Goal: Task Accomplishment & Management: Complete application form

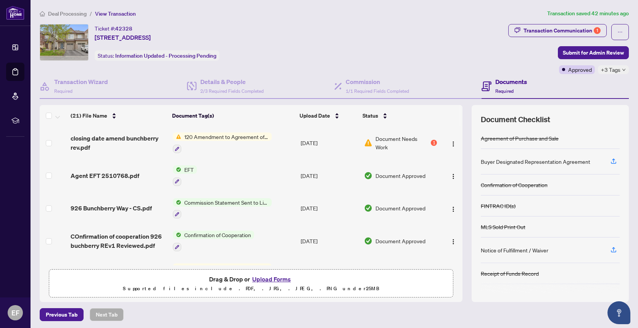
click at [240, 137] on span "120 Amendment to Agreement of Purchase and Sale" at bounding box center [226, 136] width 90 height 8
click at [395, 140] on span "Document Needs Work" at bounding box center [402, 142] width 54 height 17
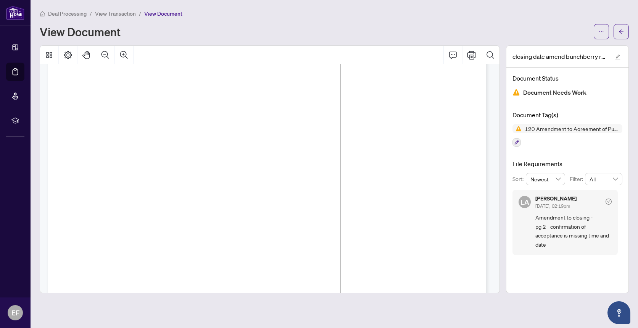
scroll to position [443, 0]
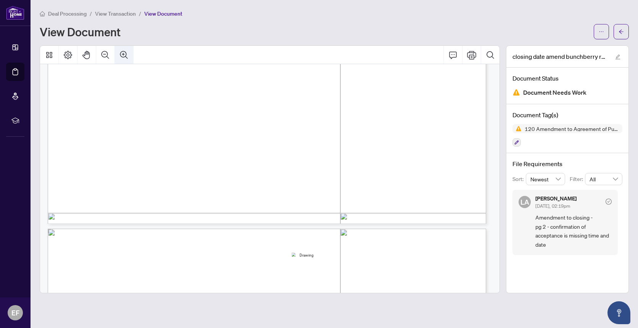
click at [124, 55] on icon "Zoom In" at bounding box center [123, 54] width 9 height 9
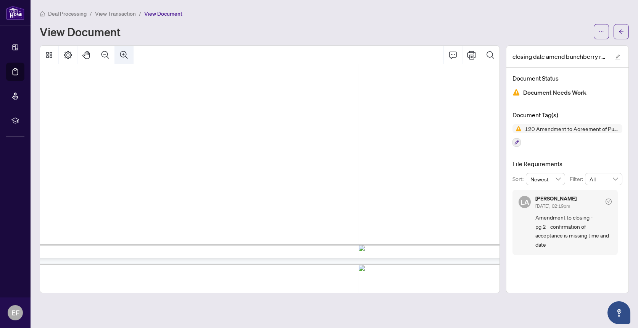
click at [124, 55] on icon "Zoom In" at bounding box center [123, 54] width 9 height 9
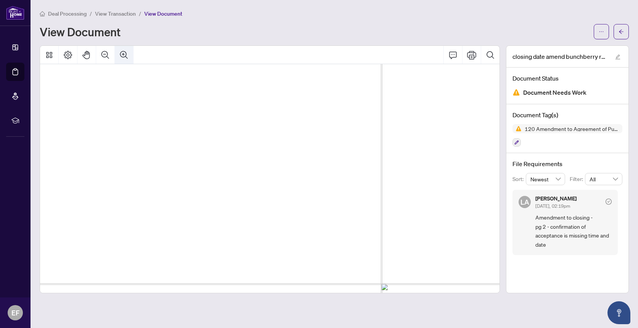
click at [124, 55] on icon "Zoom In" at bounding box center [123, 54] width 9 height 9
click at [123, 53] on icon "Zoom In" at bounding box center [123, 54] width 9 height 9
click at [108, 51] on icon "Zoom Out" at bounding box center [105, 54] width 9 height 9
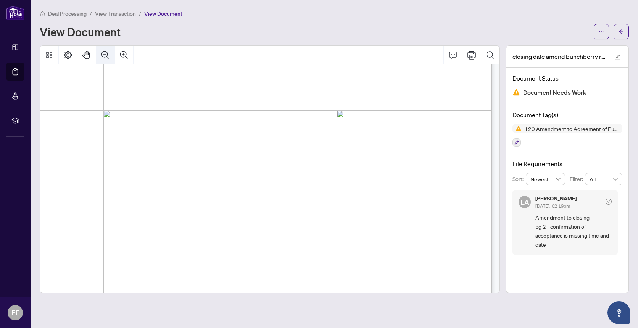
click at [107, 51] on icon "Zoom Out" at bounding box center [105, 54] width 9 height 9
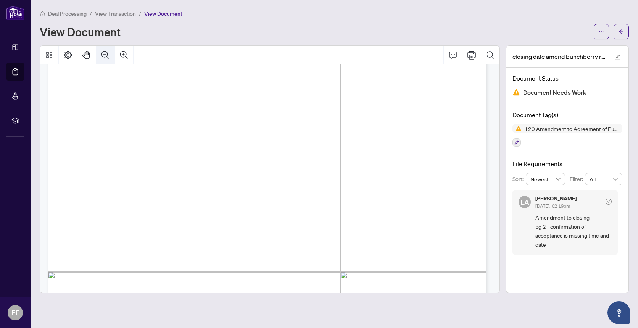
click at [107, 51] on icon "Zoom Out" at bounding box center [105, 54] width 9 height 9
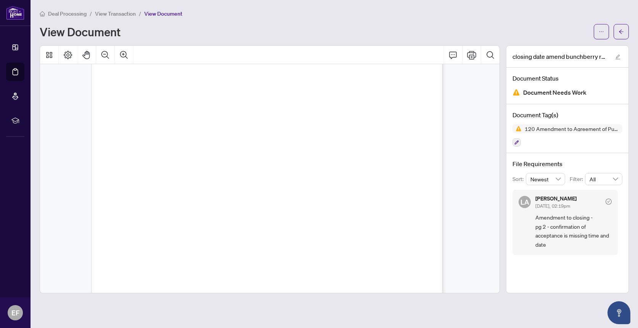
scroll to position [314, 0]
click at [624, 32] on button "button" at bounding box center [620, 31] width 15 height 15
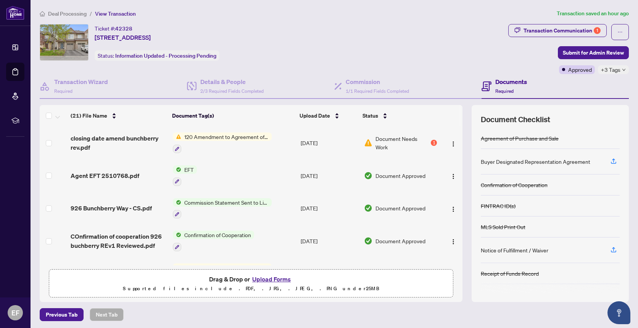
click at [268, 278] on button "Upload Forms" at bounding box center [271, 279] width 43 height 10
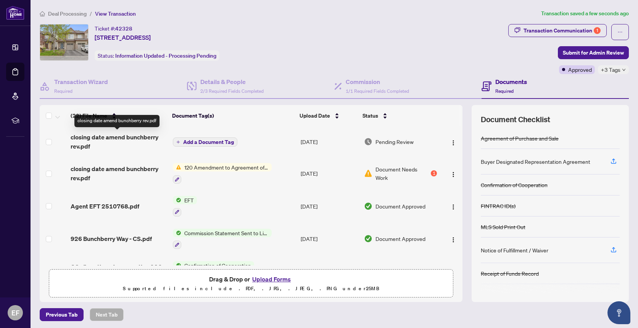
click at [135, 137] on span "closing date amend bunchberry rev.pdf" at bounding box center [119, 141] width 96 height 18
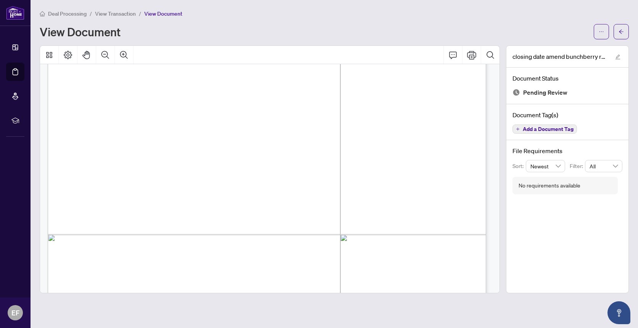
scroll to position [887, 0]
click at [620, 32] on icon "arrow-left" at bounding box center [620, 31] width 5 height 5
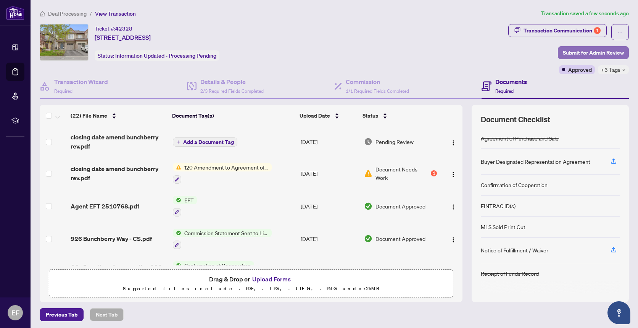
click at [590, 51] on span "Submit for Admin Review" at bounding box center [592, 53] width 61 height 12
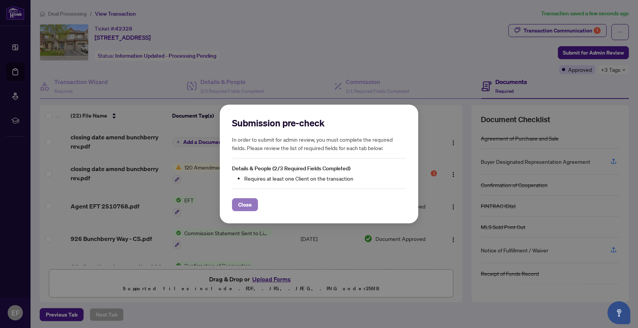
click at [245, 200] on span "Close" at bounding box center [245, 204] width 14 height 12
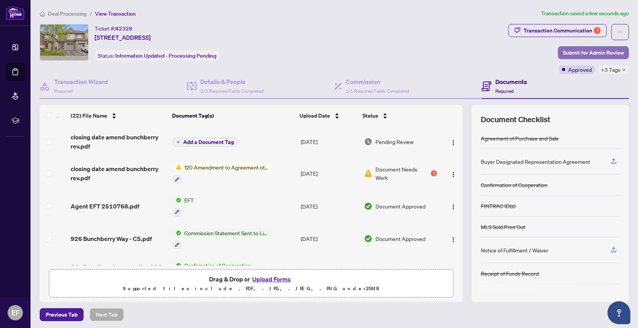
click at [579, 52] on span "Submit for Admin Review" at bounding box center [592, 53] width 61 height 12
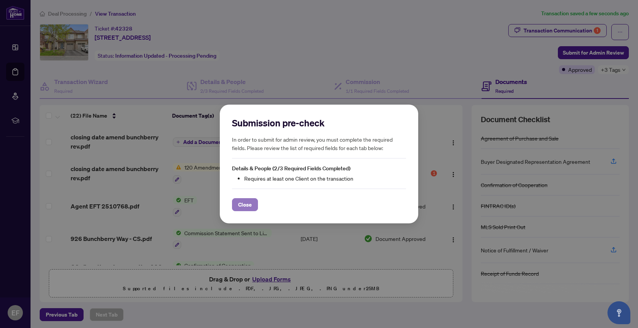
click at [245, 207] on span "Close" at bounding box center [245, 204] width 14 height 12
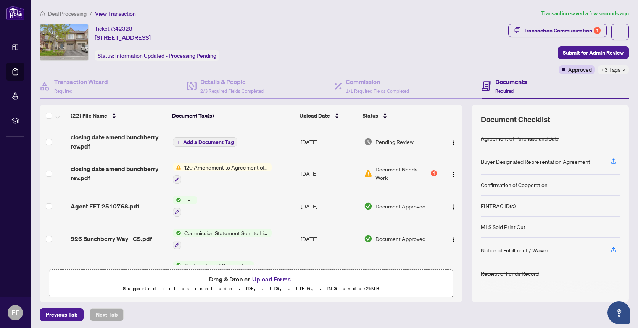
click at [438, 115] on th at bounding box center [449, 115] width 22 height 21
click at [585, 50] on span "Submit for Admin Review" at bounding box center [592, 53] width 61 height 12
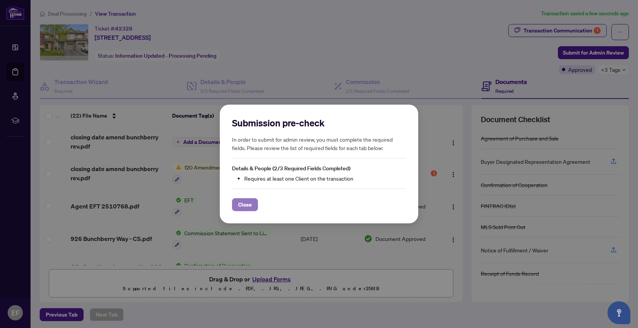
click at [245, 205] on span "Close" at bounding box center [245, 204] width 14 height 12
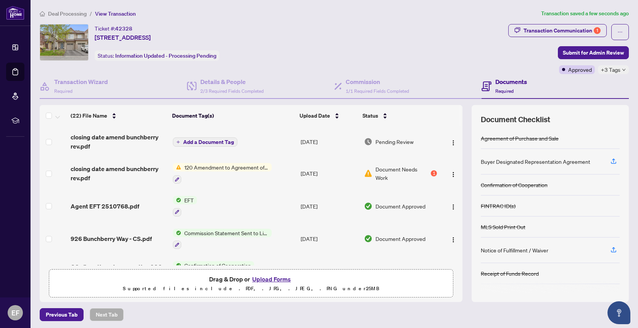
click at [511, 82] on h4 "Documents" at bounding box center [511, 81] width 32 height 9
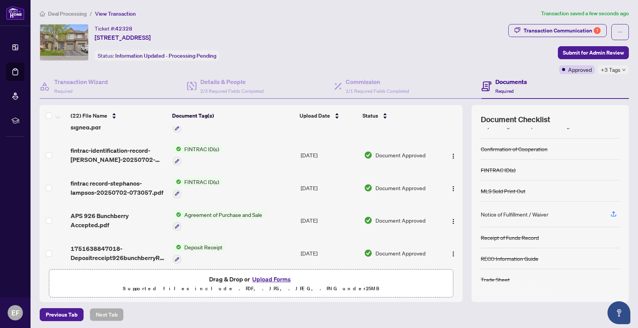
scroll to position [500, 0]
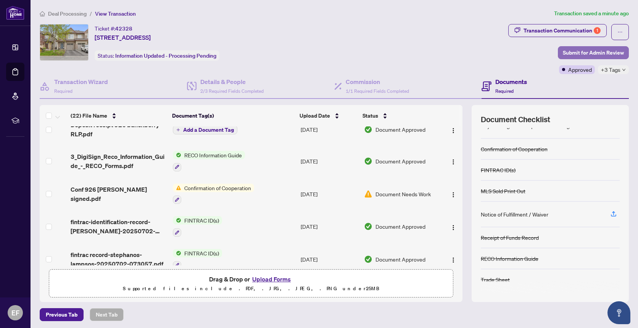
click at [584, 54] on span "Submit for Admin Review" at bounding box center [592, 53] width 61 height 12
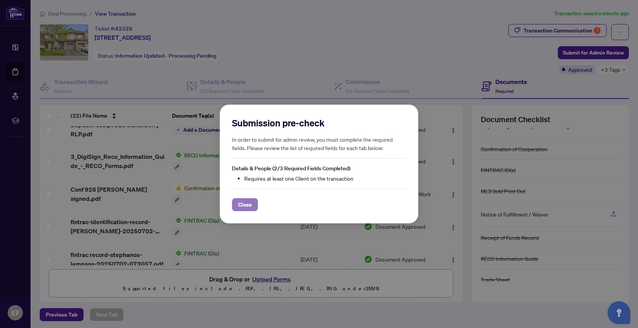
click at [252, 201] on button "Close" at bounding box center [245, 204] width 26 height 13
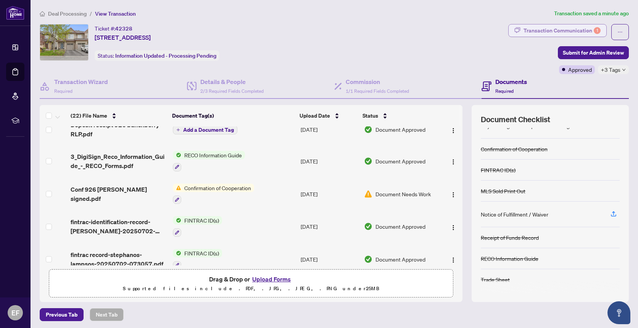
click at [593, 29] on div "1" at bounding box center [596, 30] width 7 height 7
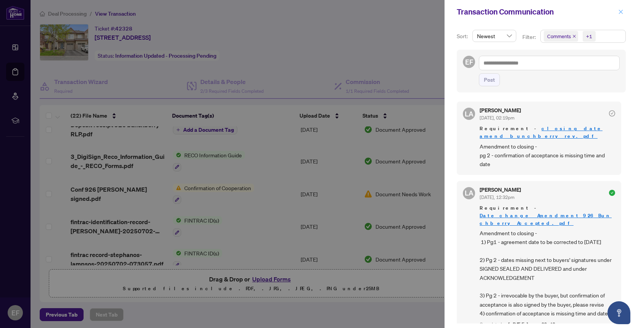
click at [623, 9] on icon "close" at bounding box center [620, 11] width 5 height 5
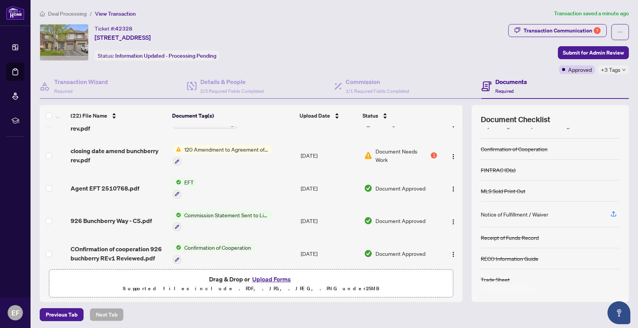
scroll to position [0, 0]
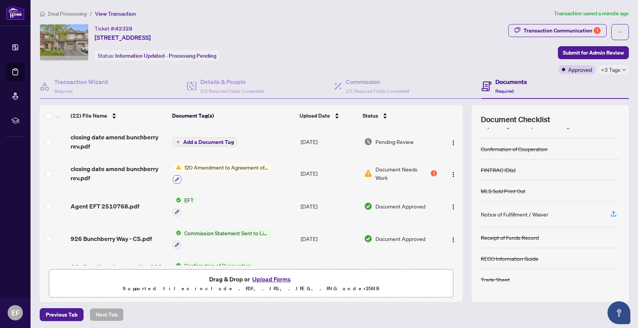
click at [175, 177] on icon "button" at bounding box center [177, 179] width 5 height 5
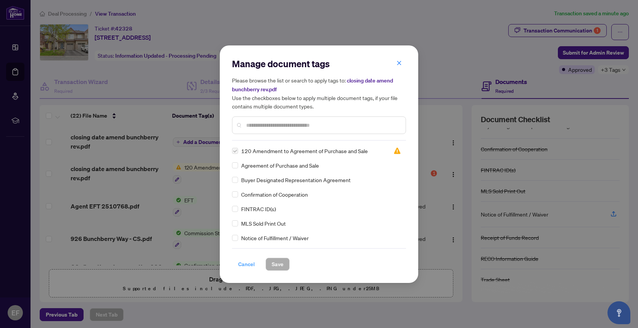
click at [244, 262] on span "Cancel" at bounding box center [246, 264] width 17 height 12
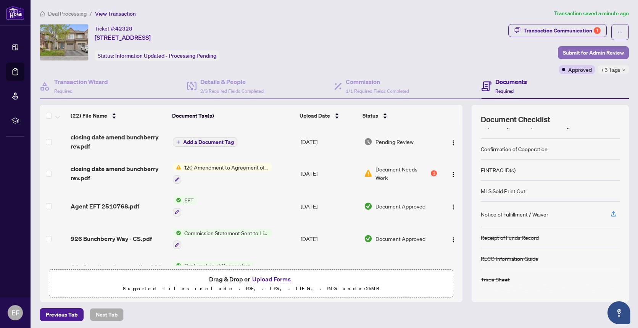
click at [594, 53] on span "Submit for Admin Review" at bounding box center [592, 53] width 61 height 12
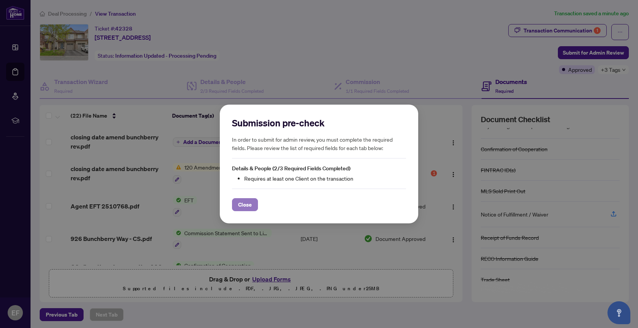
click at [242, 204] on span "Close" at bounding box center [245, 204] width 14 height 12
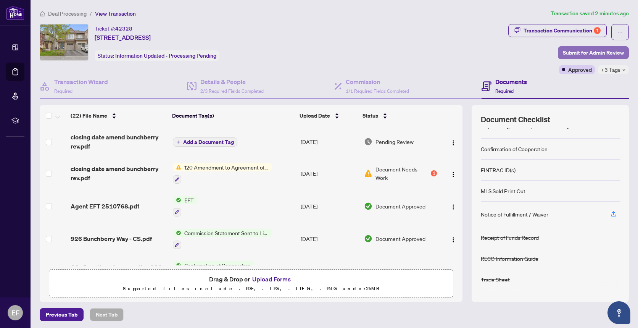
click at [605, 51] on span "Submit for Admin Review" at bounding box center [592, 53] width 61 height 12
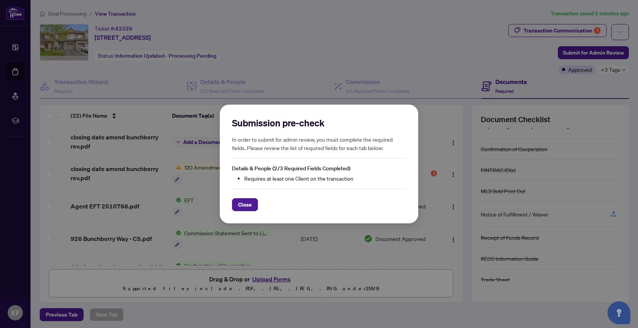
click at [241, 201] on span "Close" at bounding box center [245, 204] width 14 height 12
